Goal: Transaction & Acquisition: Purchase product/service

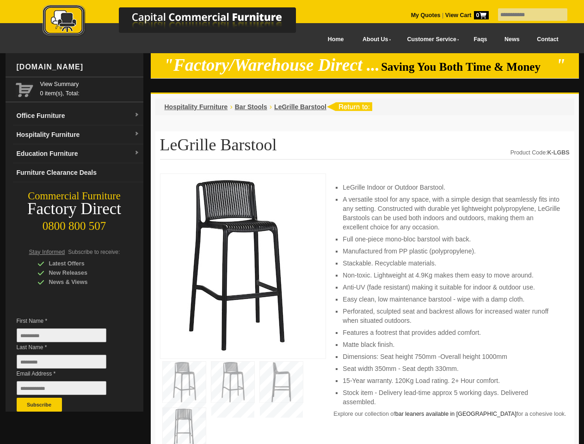
click at [527, 15] on input "text" at bounding box center [532, 14] width 69 height 12
click at [68, 364] on input "Last Name *" at bounding box center [62, 362] width 90 height 14
click at [39, 405] on button "Subscribe" at bounding box center [39, 405] width 45 height 14
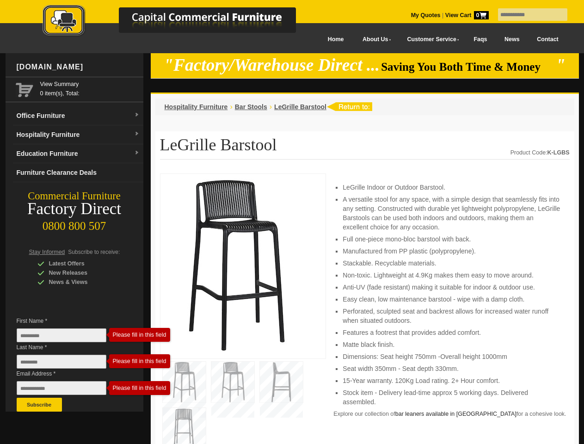
click at [365, 309] on li "Perforated, sculpted seat and backrest allows for increased water runoff when s…" at bounding box center [451, 316] width 217 height 18
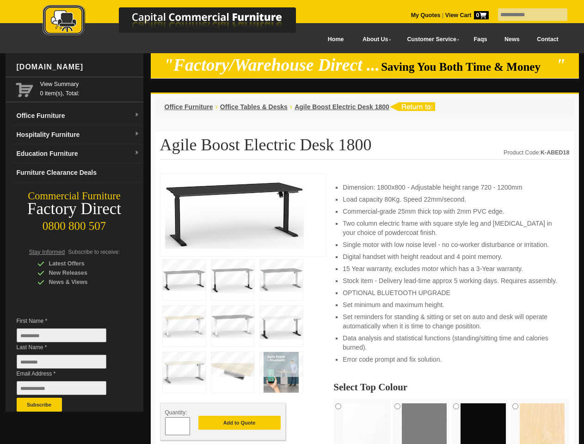
click at [527, 15] on input "text" at bounding box center [532, 14] width 69 height 12
click at [68, 364] on input "Last Name *" at bounding box center [62, 362] width 90 height 14
click at [39, 405] on button "Subscribe" at bounding box center [39, 405] width 45 height 14
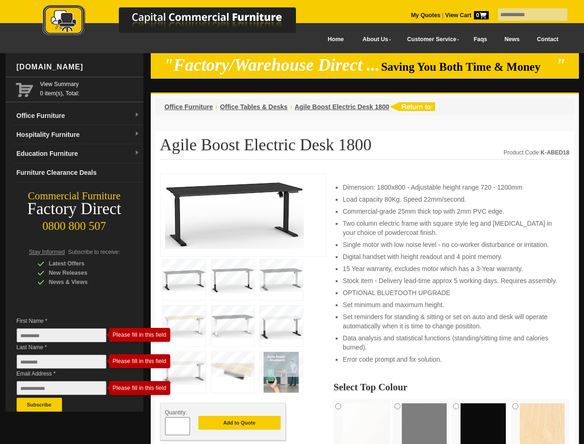
click at [365, 309] on li "Set minimum and maximum height." at bounding box center [451, 304] width 217 height 9
click at [240, 423] on button "Add to Quote" at bounding box center [239, 423] width 82 height 14
